Goal: Navigation & Orientation: Find specific page/section

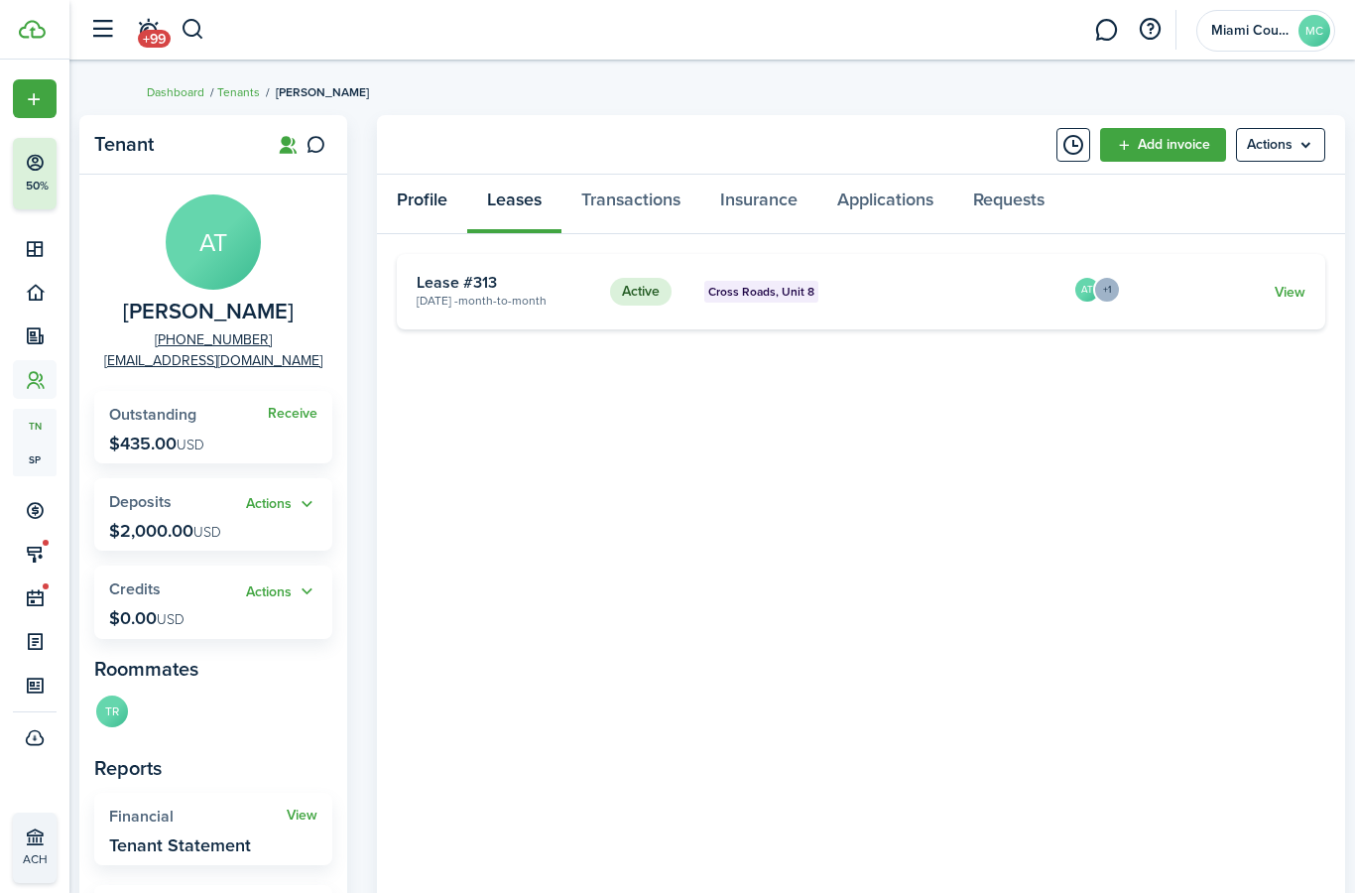
click at [443, 192] on link "Profile" at bounding box center [422, 205] width 90 height 60
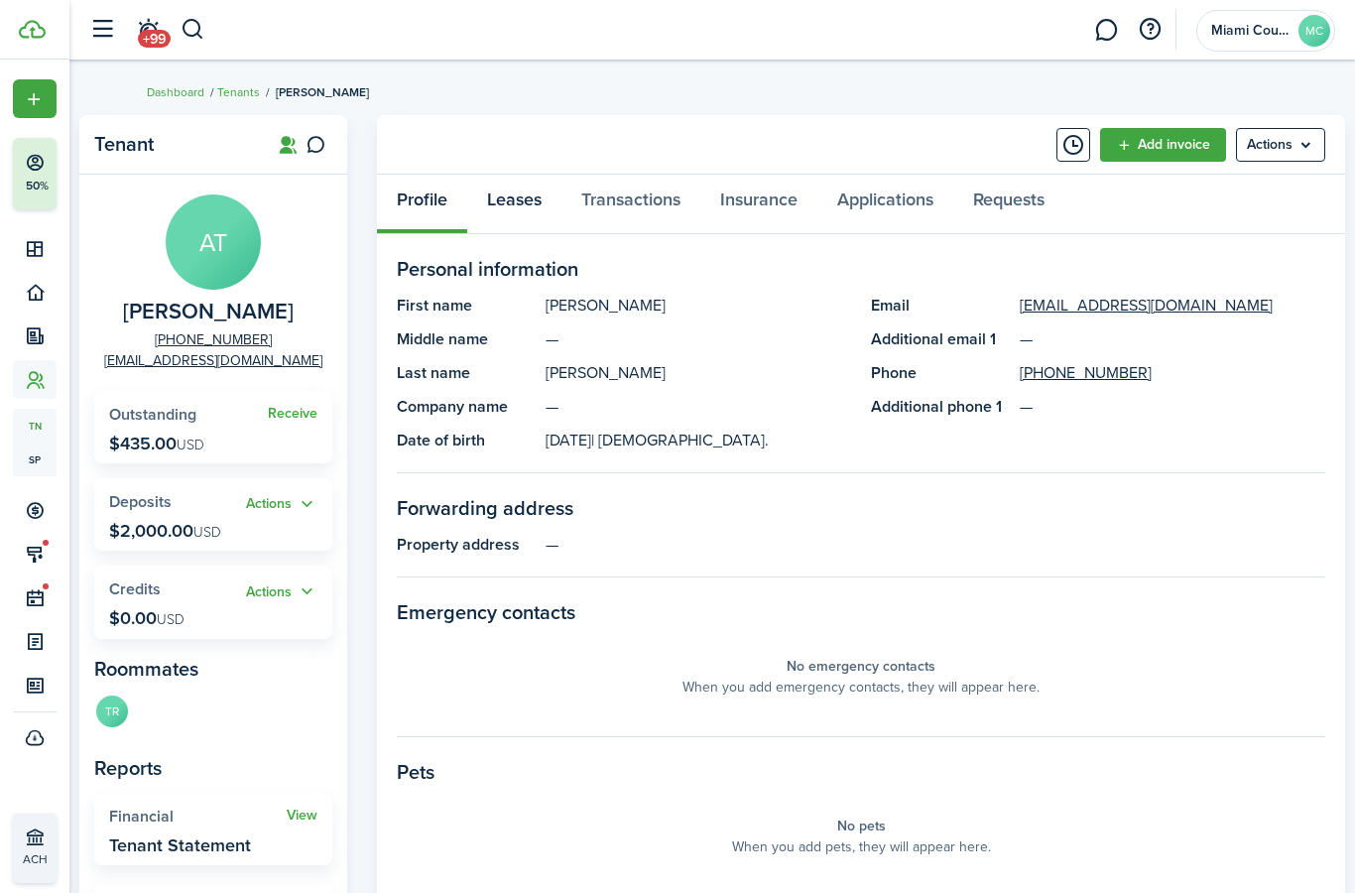
click at [517, 197] on link "Leases" at bounding box center [514, 205] width 94 height 60
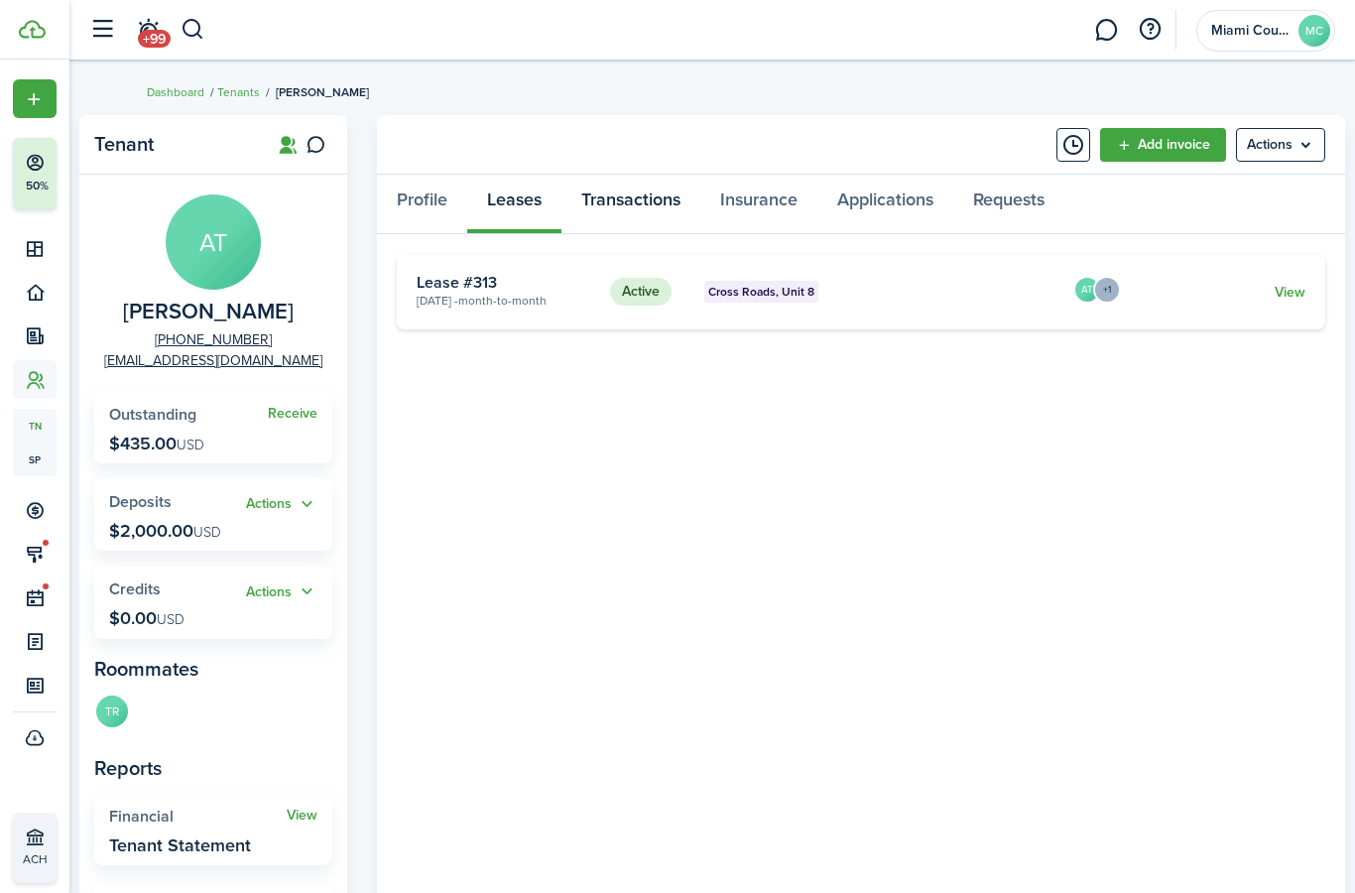
click at [639, 208] on link "Transactions" at bounding box center [630, 205] width 139 height 60
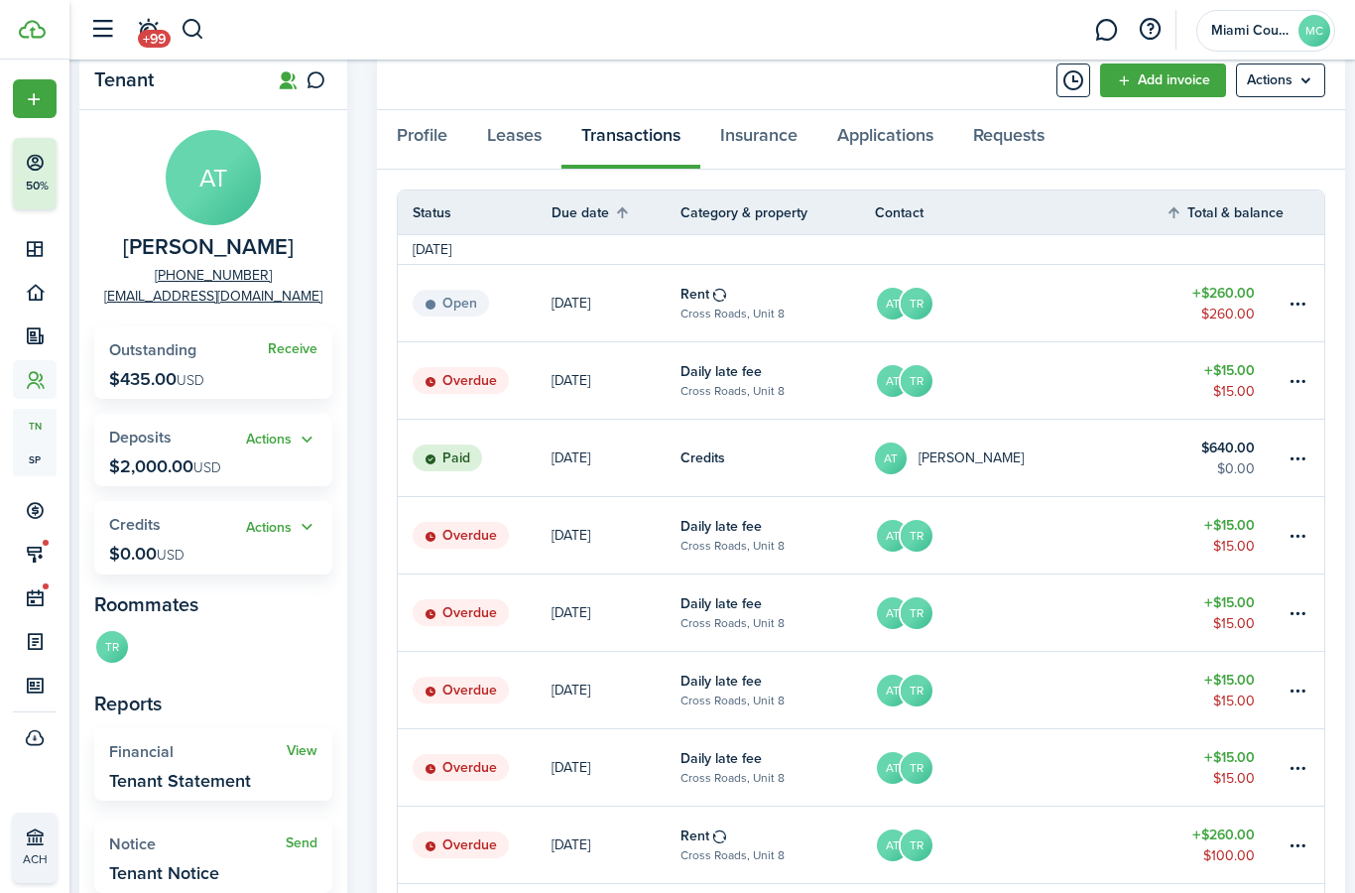
scroll to position [46, 0]
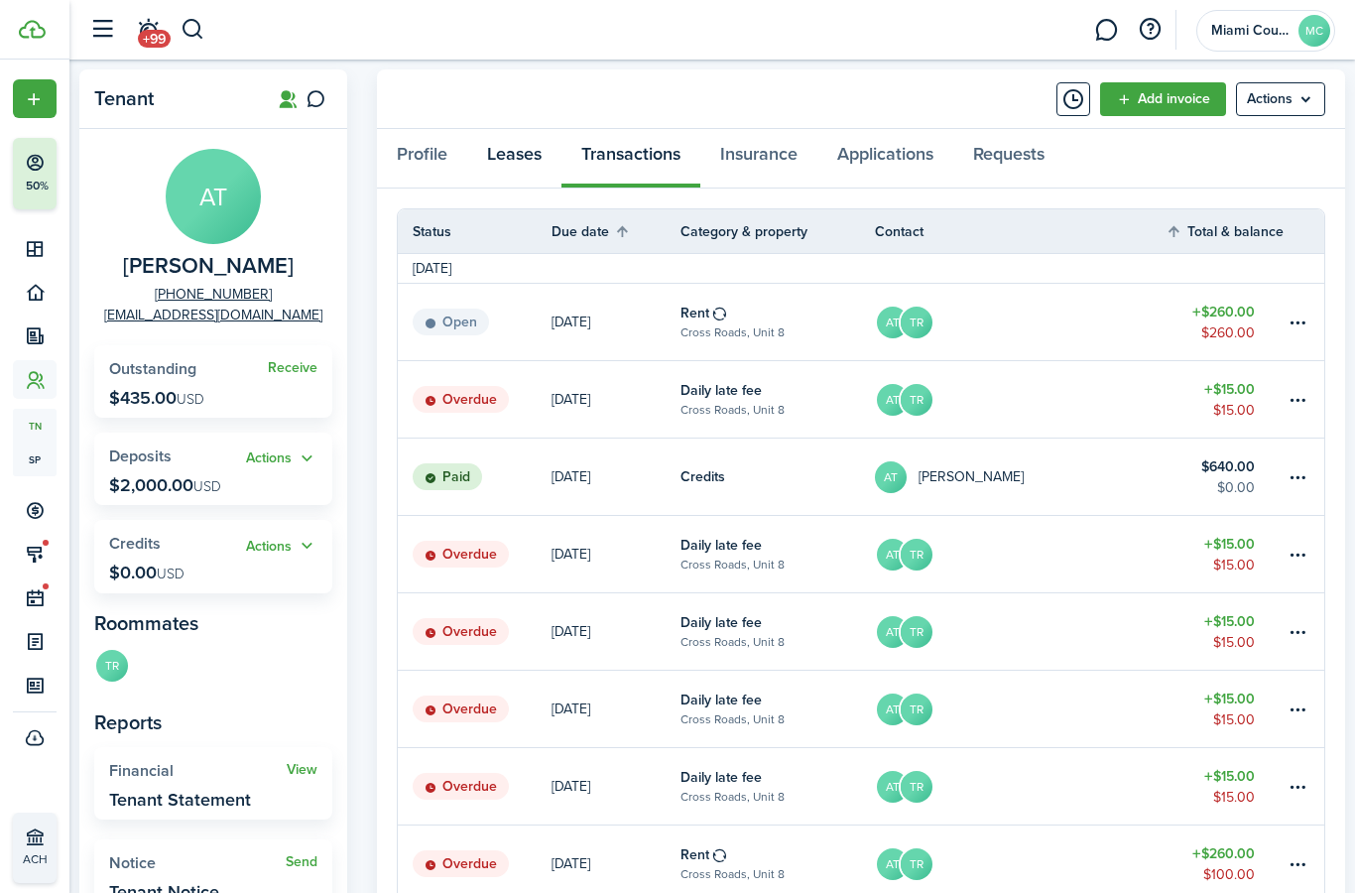
drag, startPoint x: 526, startPoint y: 155, endPoint x: 526, endPoint y: 200, distance: 45.6
click at [526, 155] on link "Leases" at bounding box center [514, 159] width 94 height 60
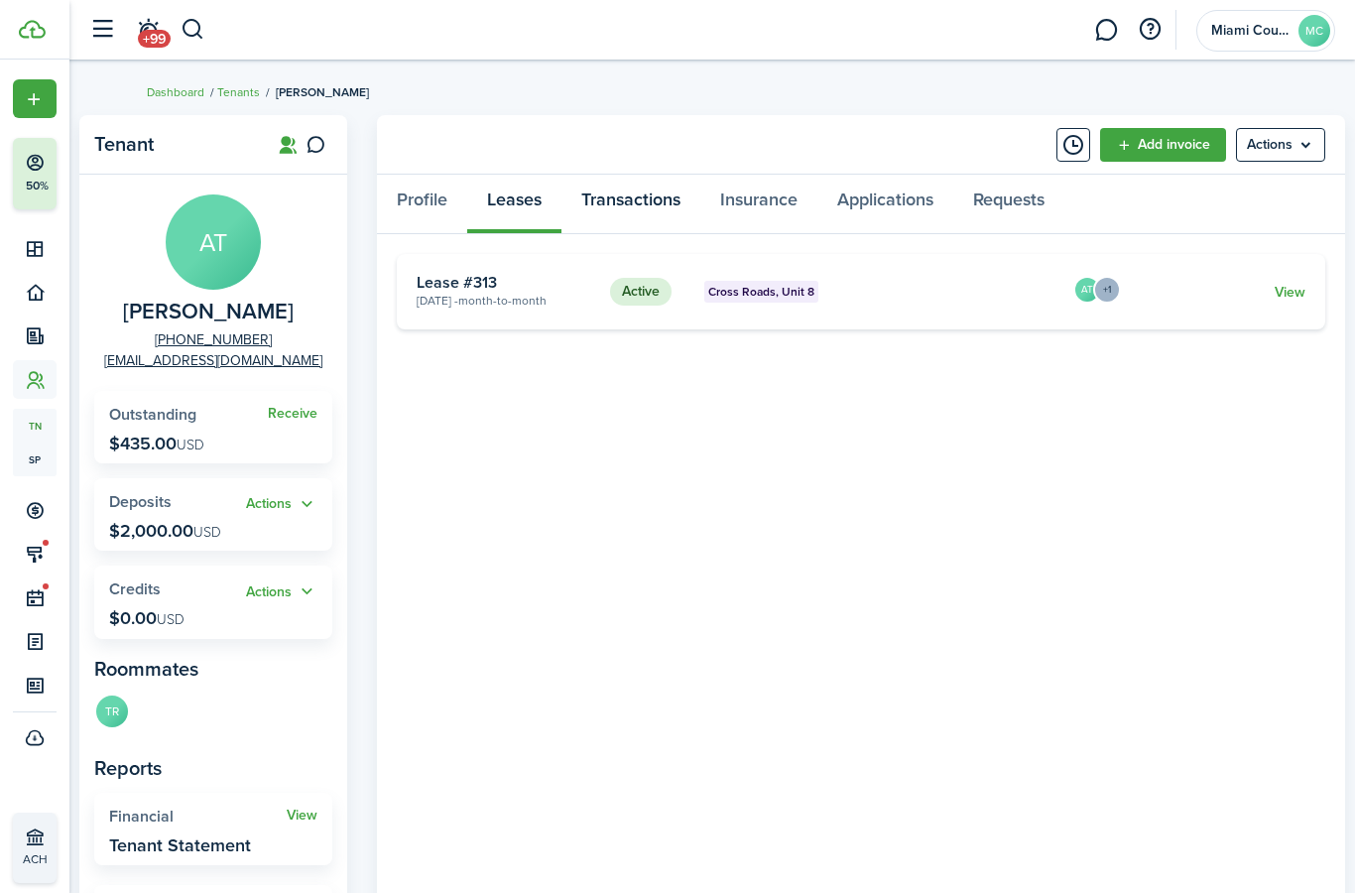
click at [666, 204] on link "Transactions" at bounding box center [630, 205] width 139 height 60
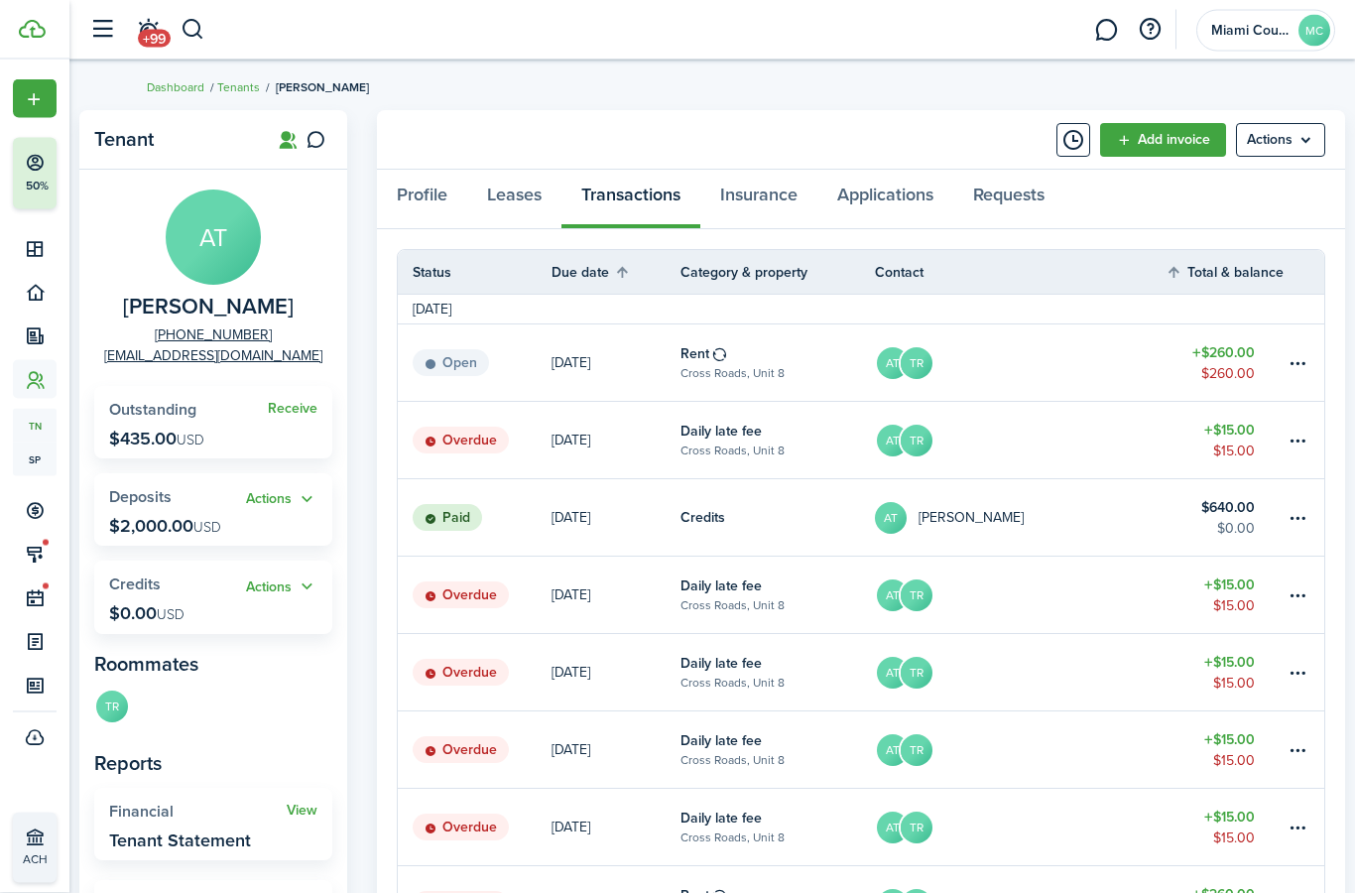
scroll to position [5, 0]
click at [1075, 141] on button "Timeline" at bounding box center [1073, 140] width 34 height 34
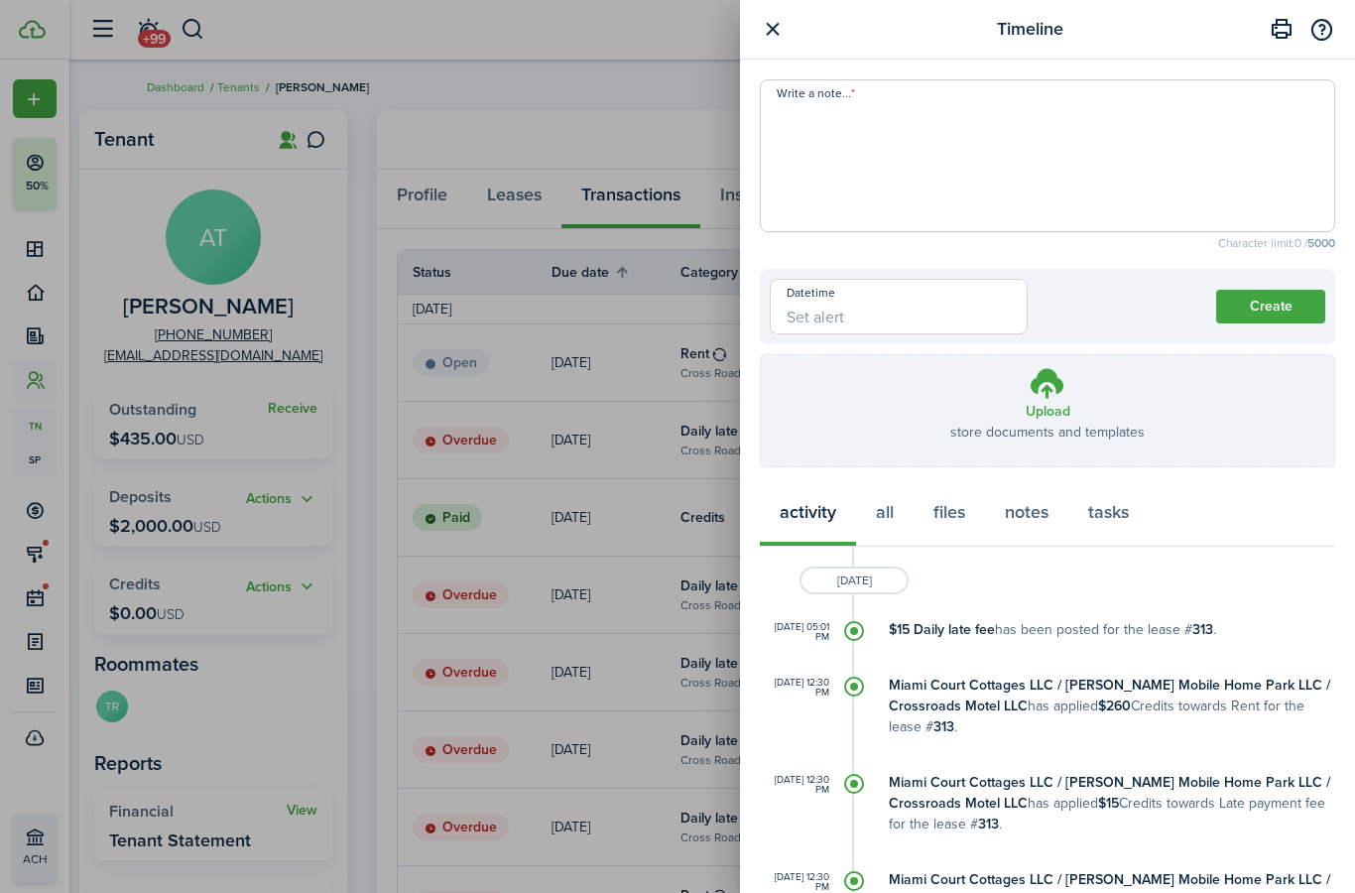
scroll to position [0, 0]
click at [948, 511] on button "files" at bounding box center [949, 517] width 71 height 60
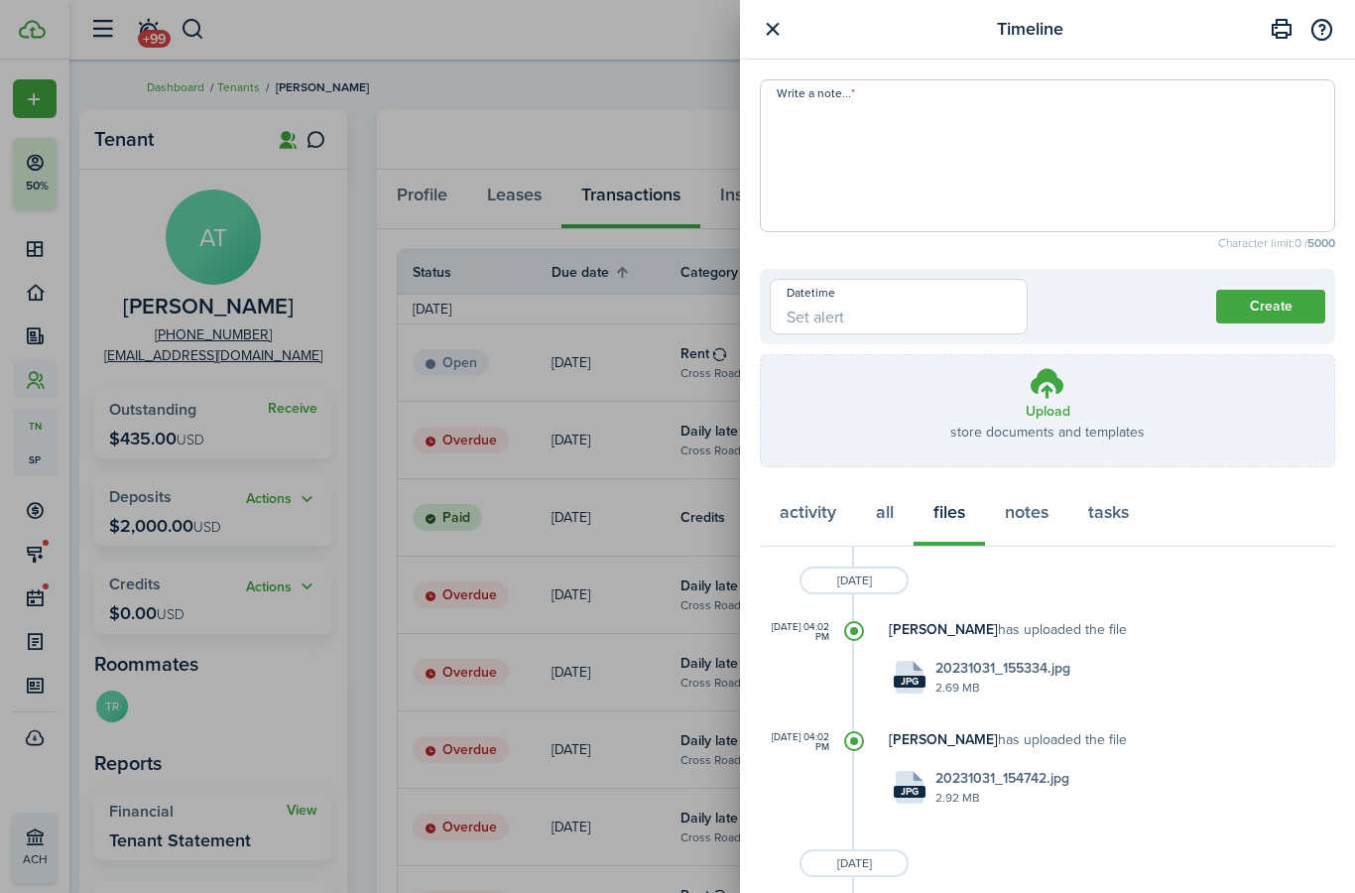
click at [777, 28] on button "button" at bounding box center [772, 29] width 25 height 25
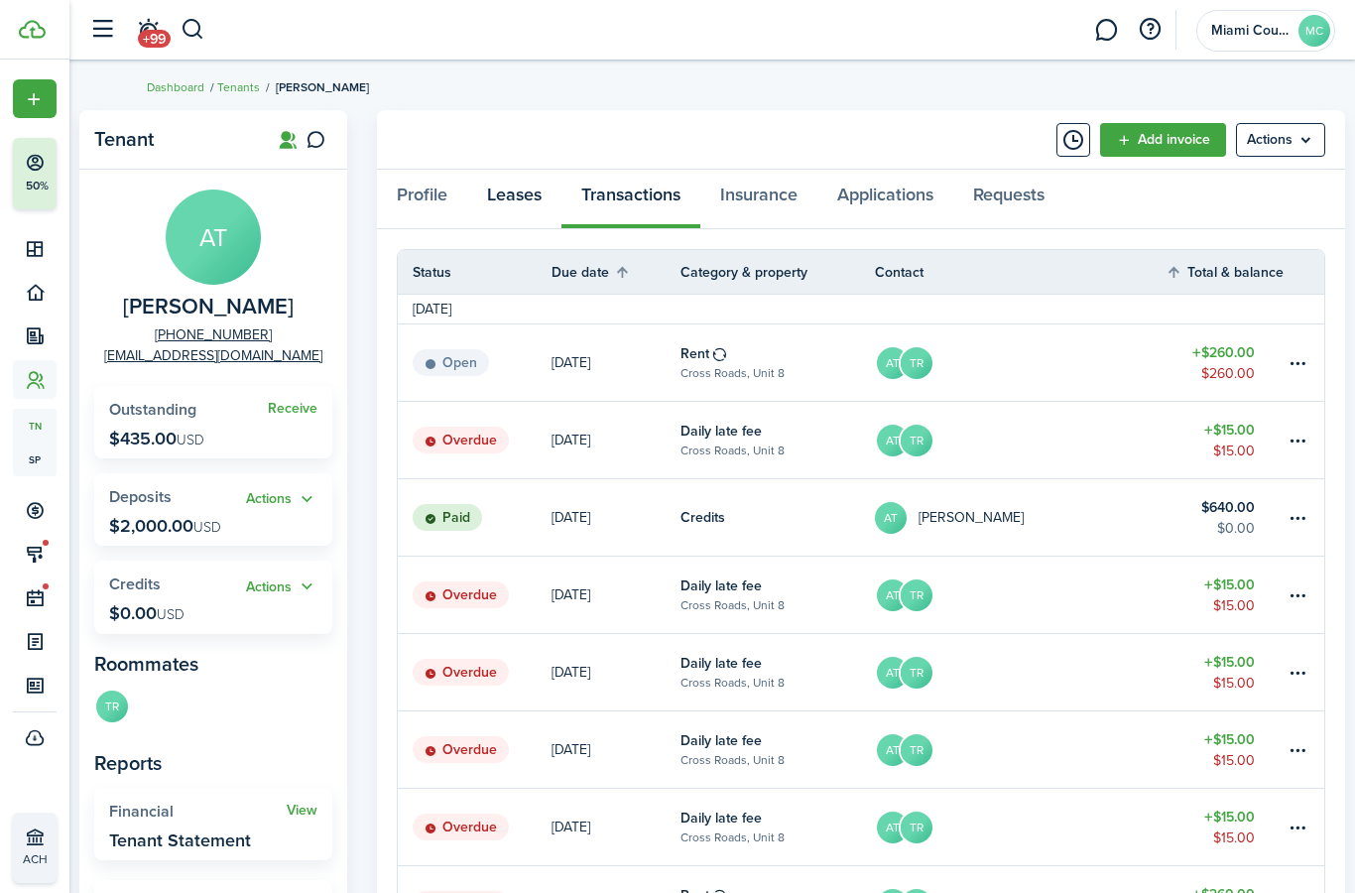
click at [508, 194] on link "Leases" at bounding box center [514, 200] width 94 height 60
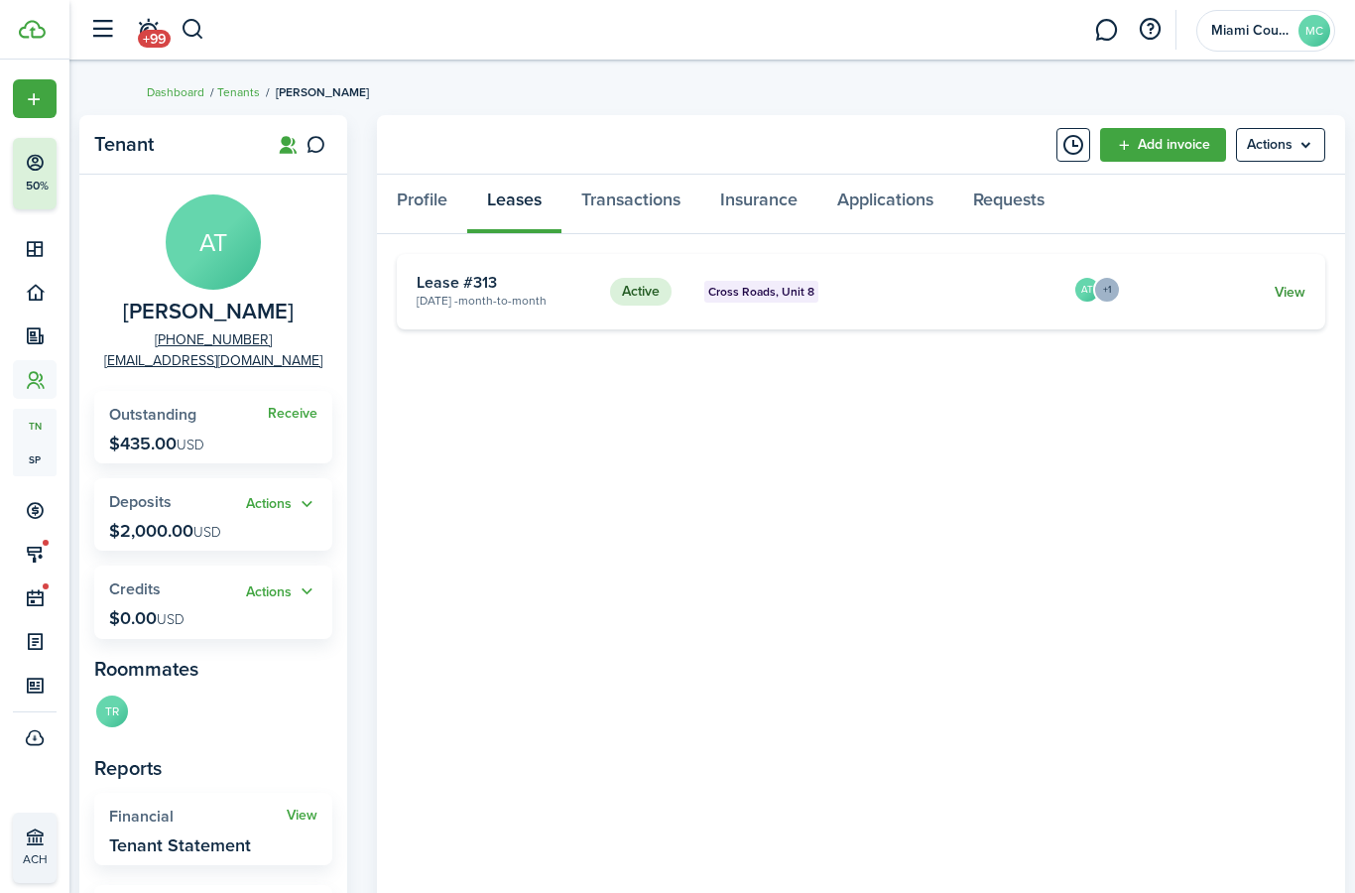
click at [1290, 292] on link "View" at bounding box center [1290, 292] width 31 height 21
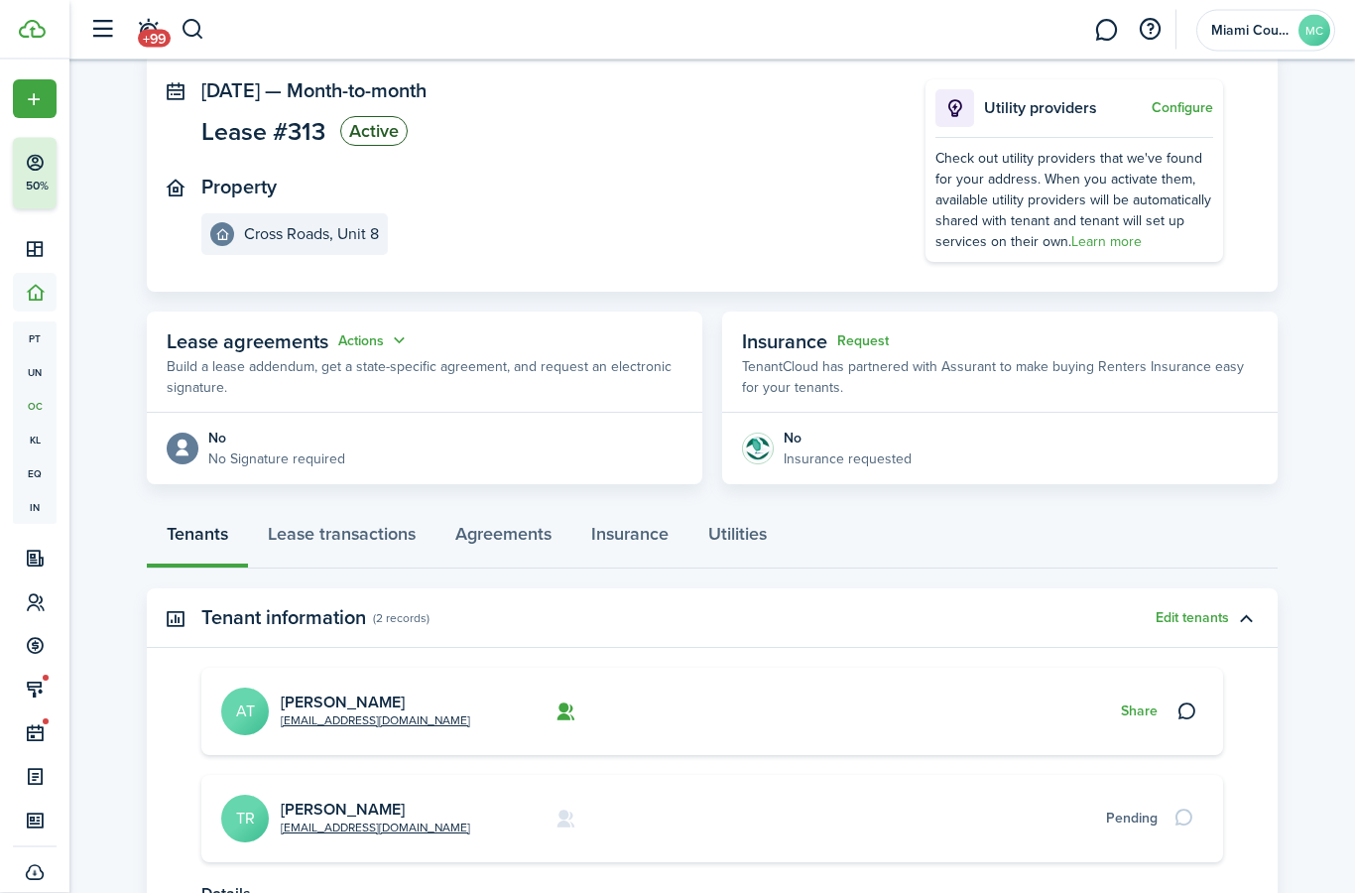
scroll to position [113, 0]
click at [1136, 716] on button "Share" at bounding box center [1139, 711] width 37 height 16
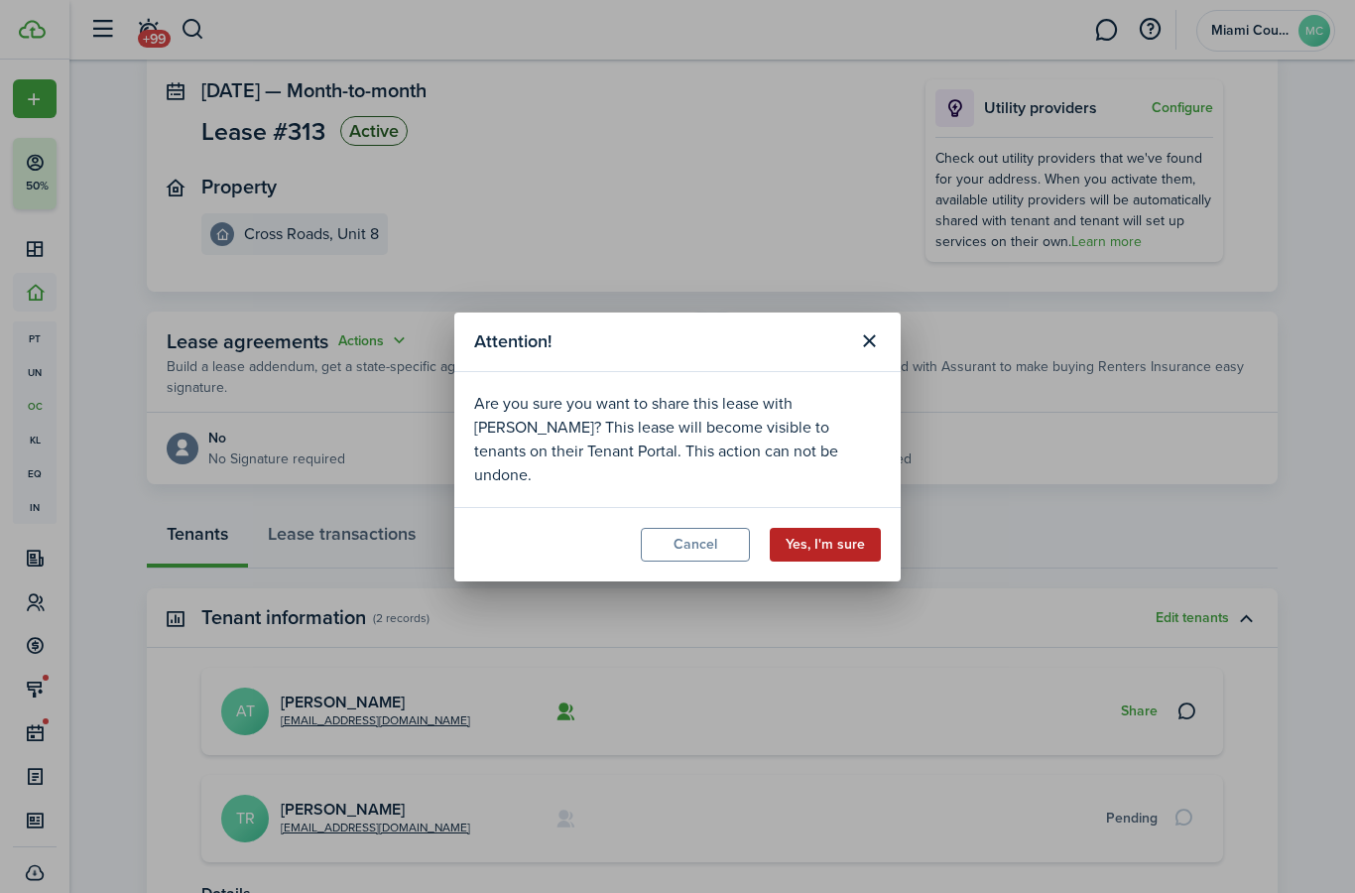
click at [804, 561] on button "Yes, I'm sure" at bounding box center [825, 545] width 111 height 34
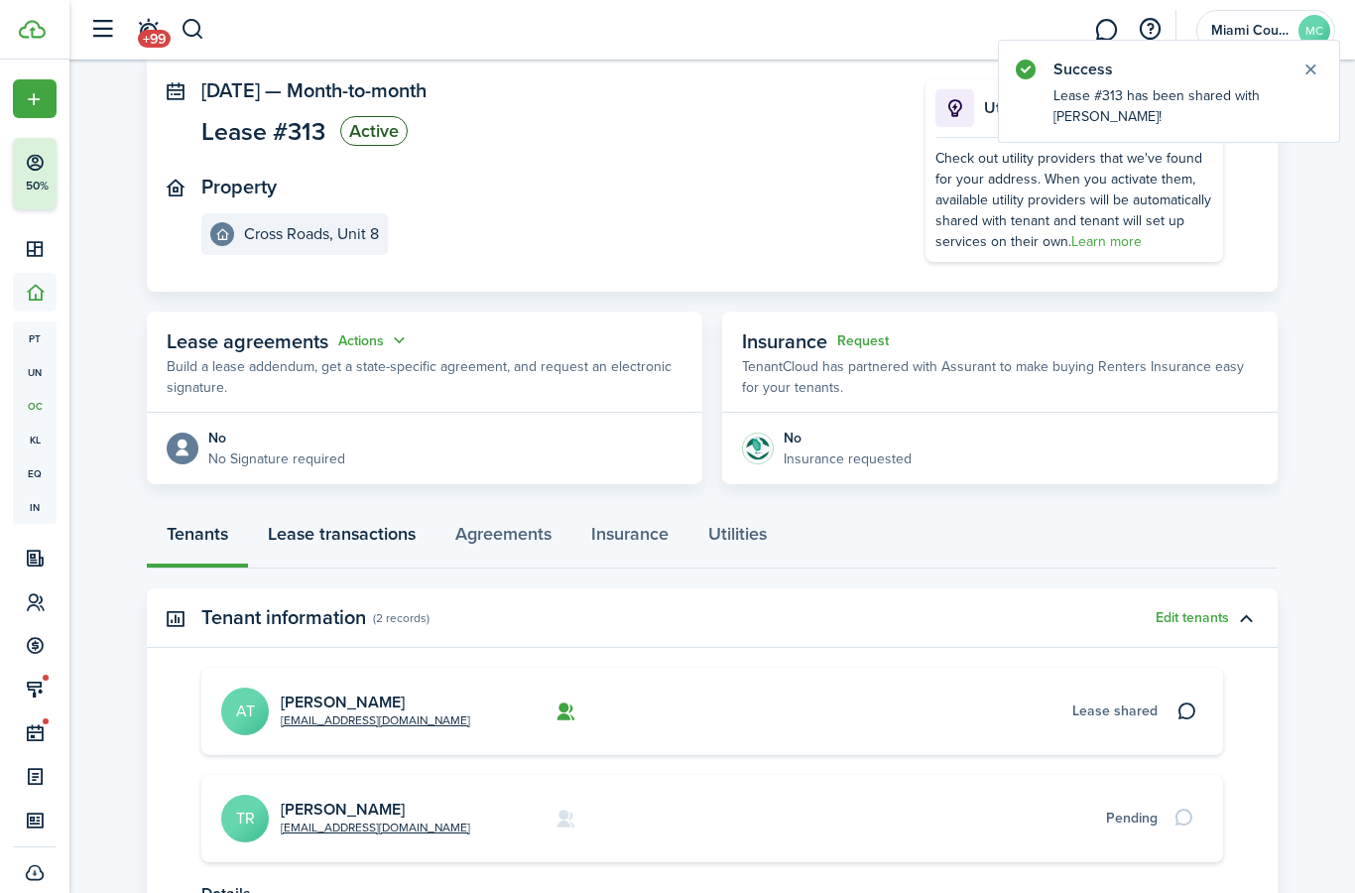
drag, startPoint x: 374, startPoint y: 535, endPoint x: 374, endPoint y: 648, distance: 113.1
click at [374, 535] on link "Lease transactions" at bounding box center [341, 539] width 187 height 60
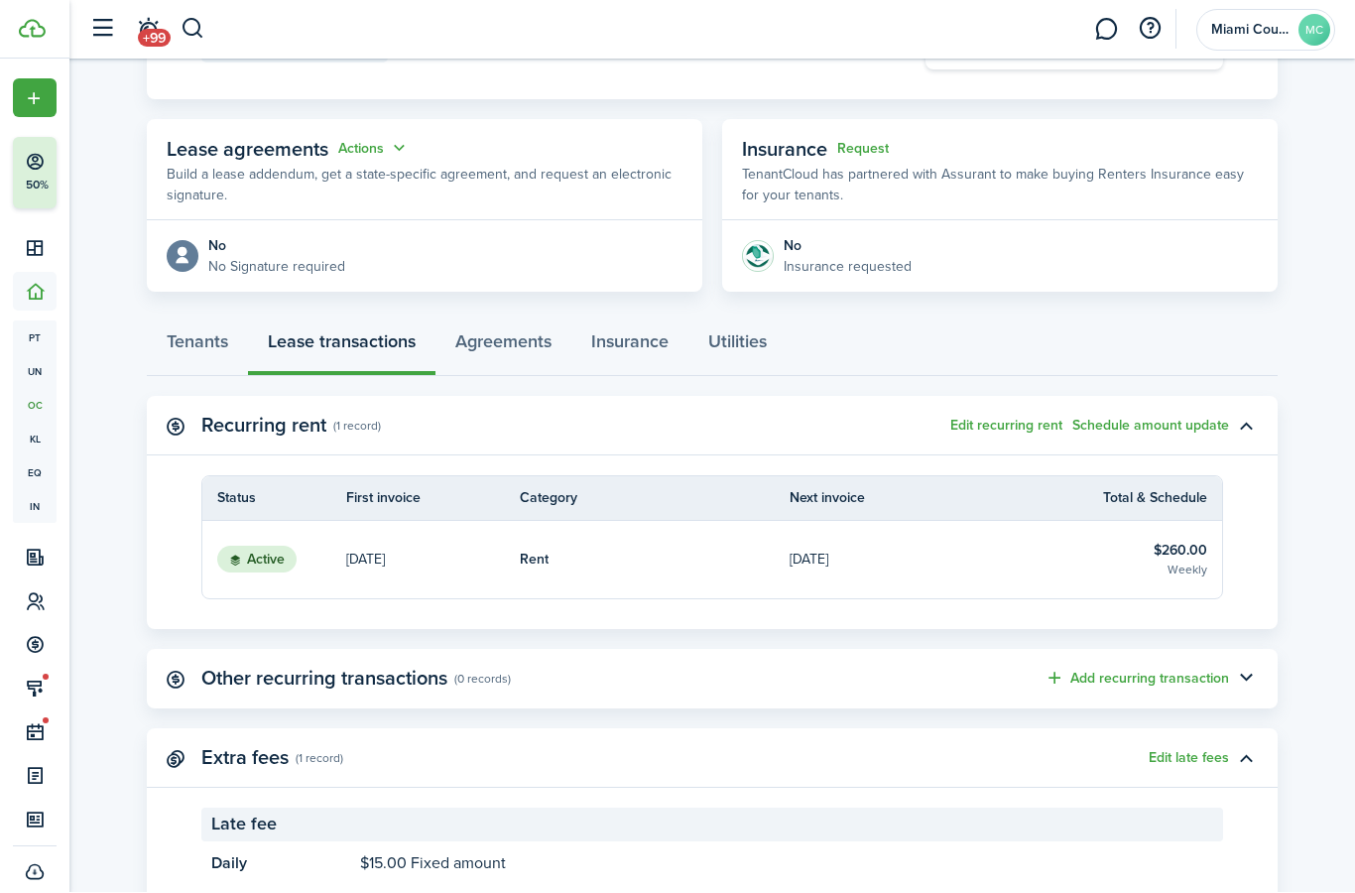
scroll to position [292, 0]
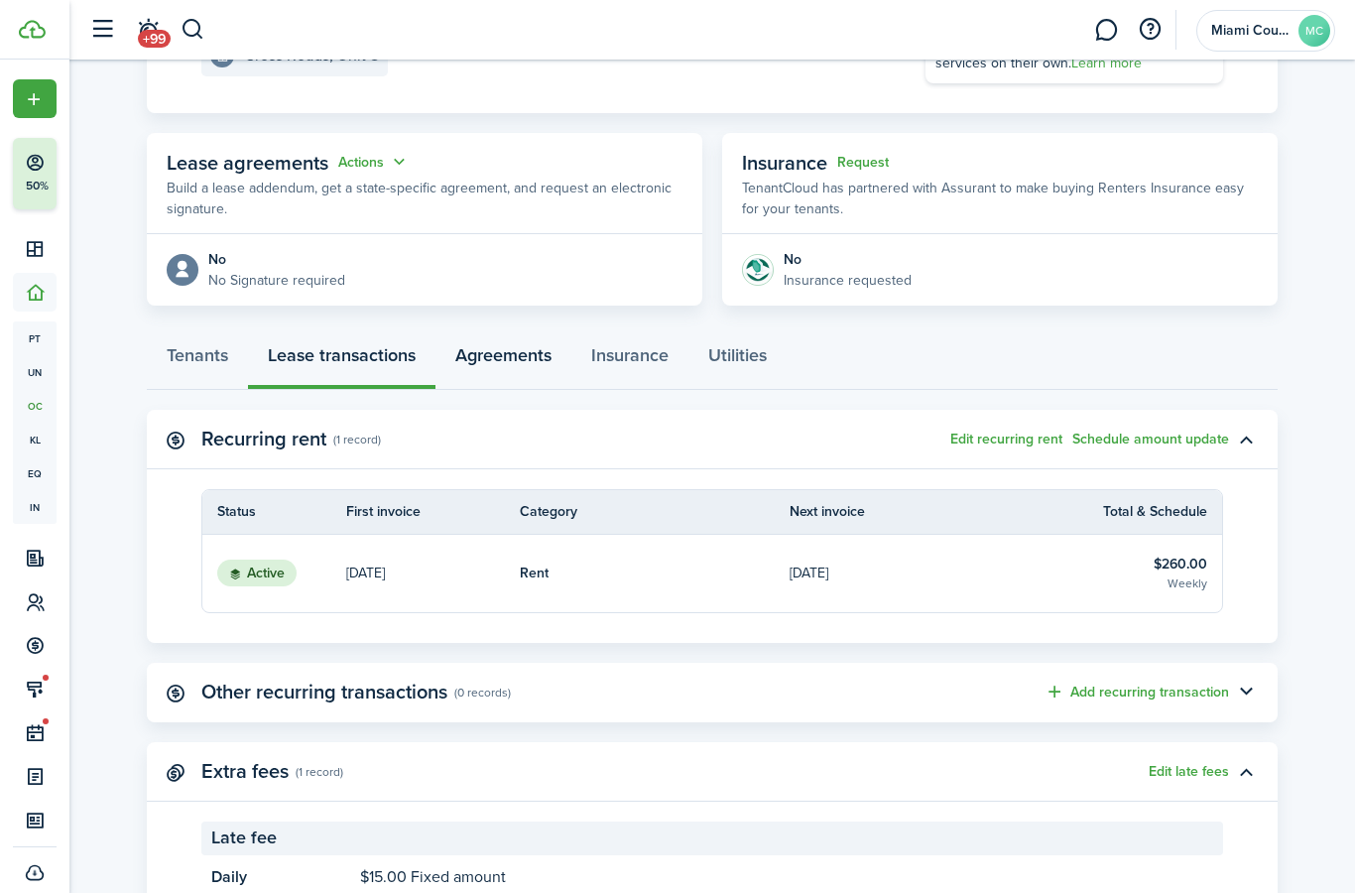
click at [501, 368] on link "Agreements" at bounding box center [503, 360] width 136 height 60
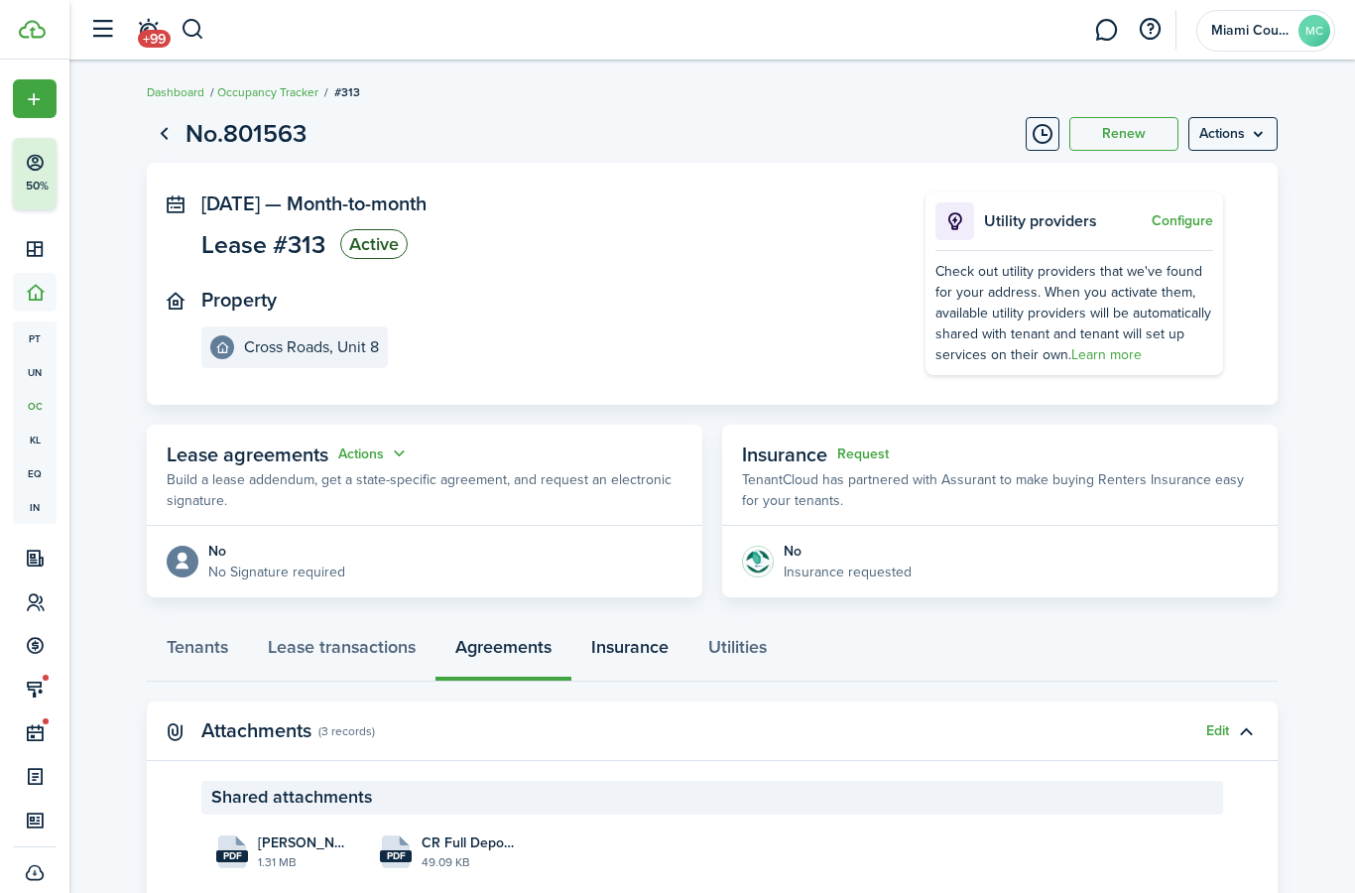
click at [621, 653] on link "Insurance" at bounding box center [629, 652] width 117 height 60
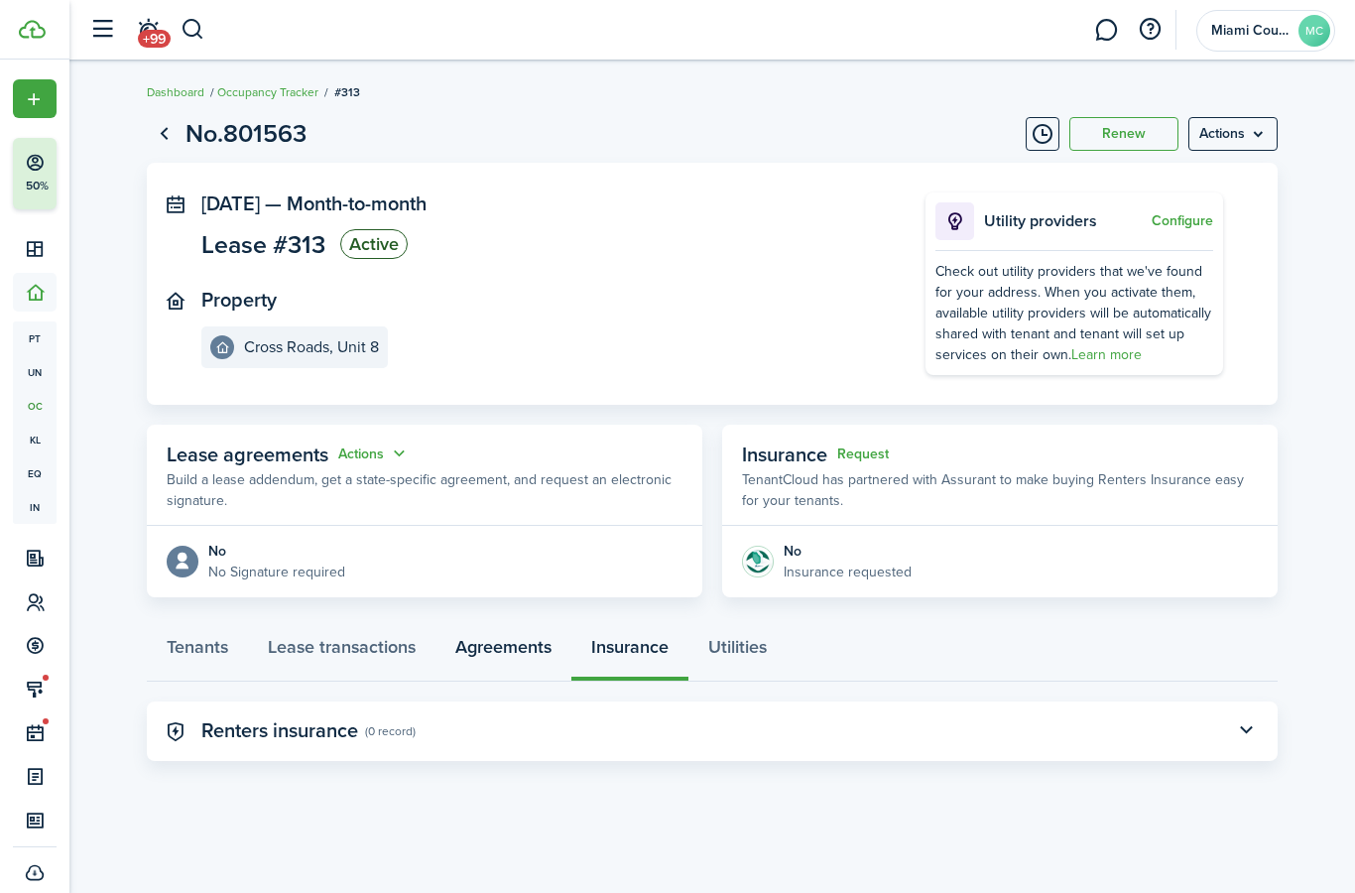
click at [505, 646] on link "Agreements" at bounding box center [503, 652] width 136 height 60
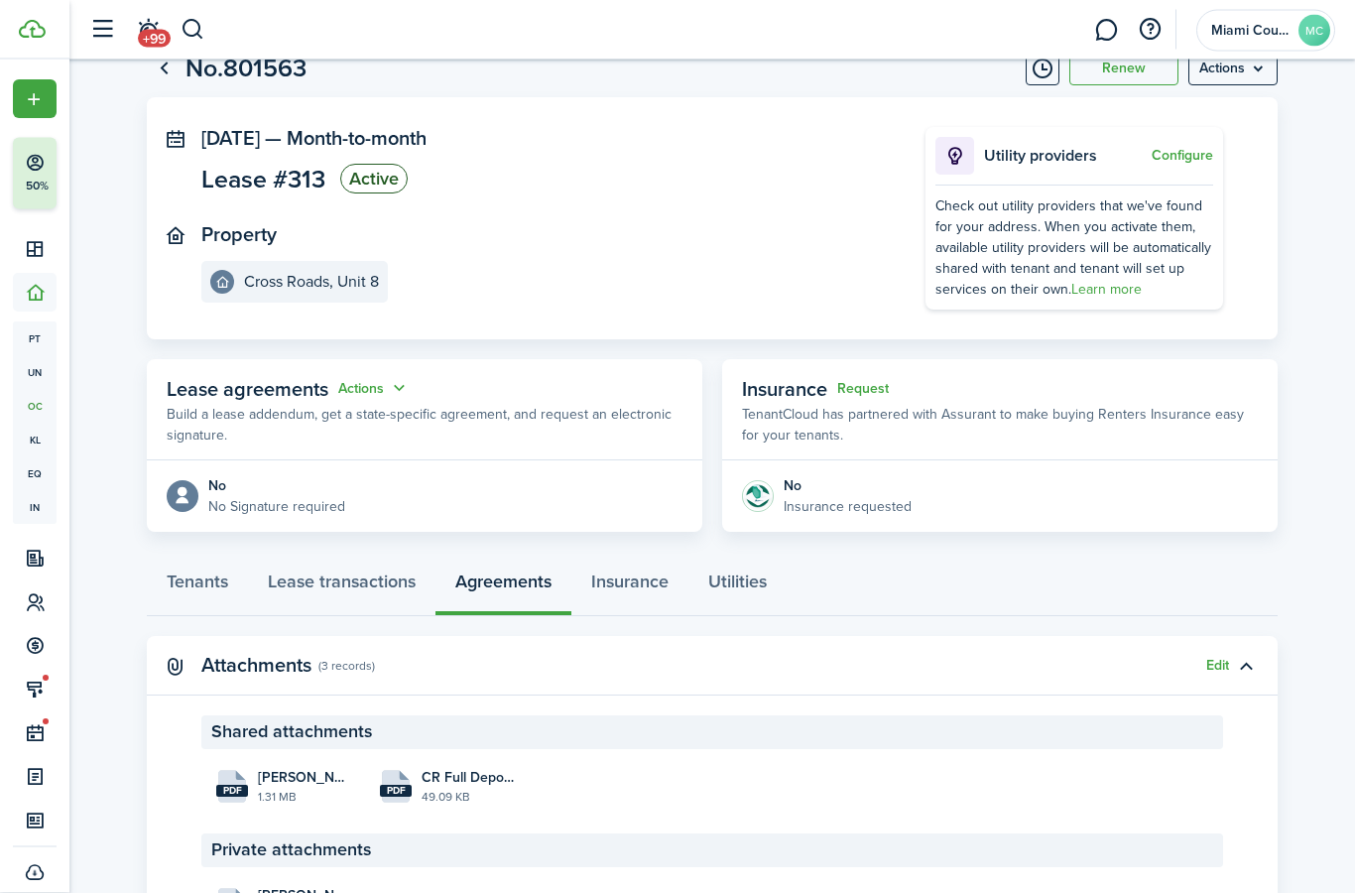
scroll to position [65, 0]
drag, startPoint x: 362, startPoint y: 573, endPoint x: 363, endPoint y: 642, distance: 68.4
click at [363, 575] on link "Lease transactions" at bounding box center [341, 586] width 187 height 60
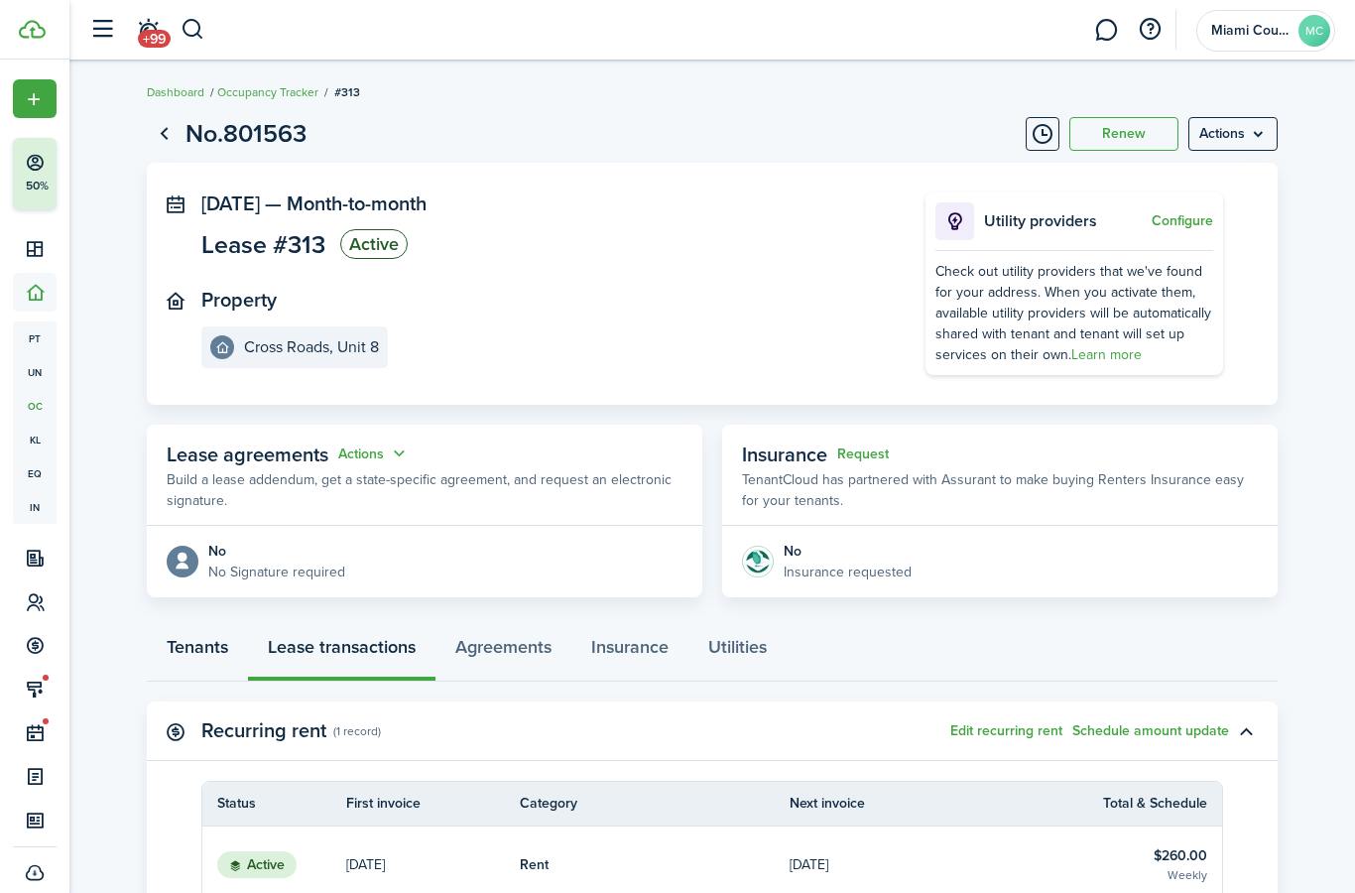
click at [222, 647] on link "Tenants" at bounding box center [197, 652] width 101 height 60
